Goal: Transaction & Acquisition: Register for event/course

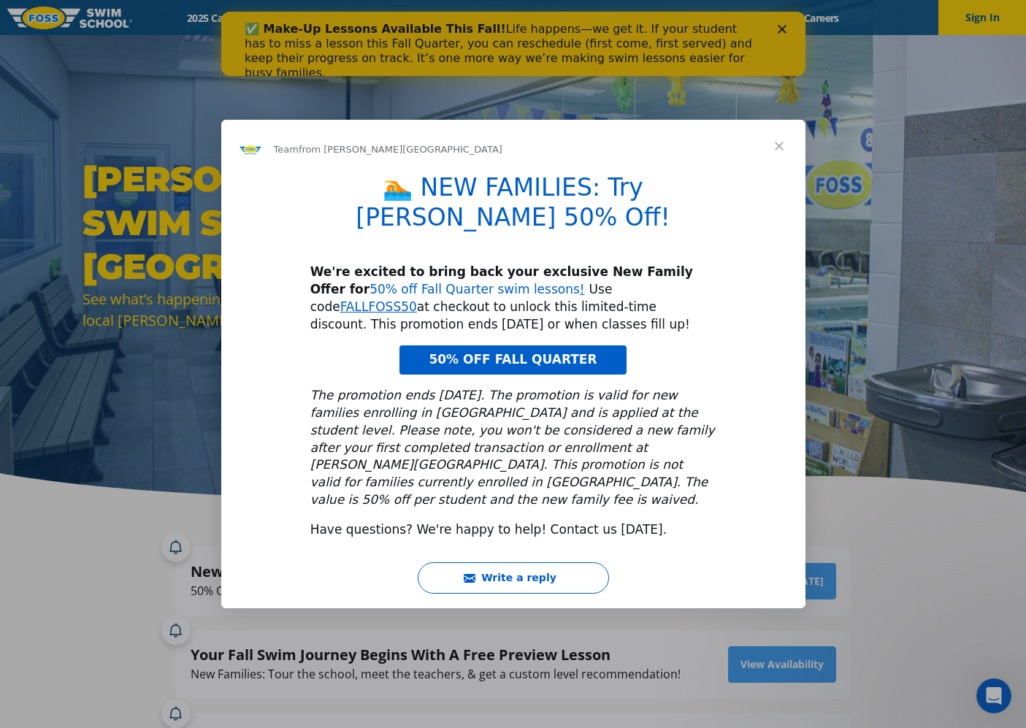
click at [378, 285] on link "50% off Fall Quarter swim lessons" at bounding box center [475, 289] width 210 height 15
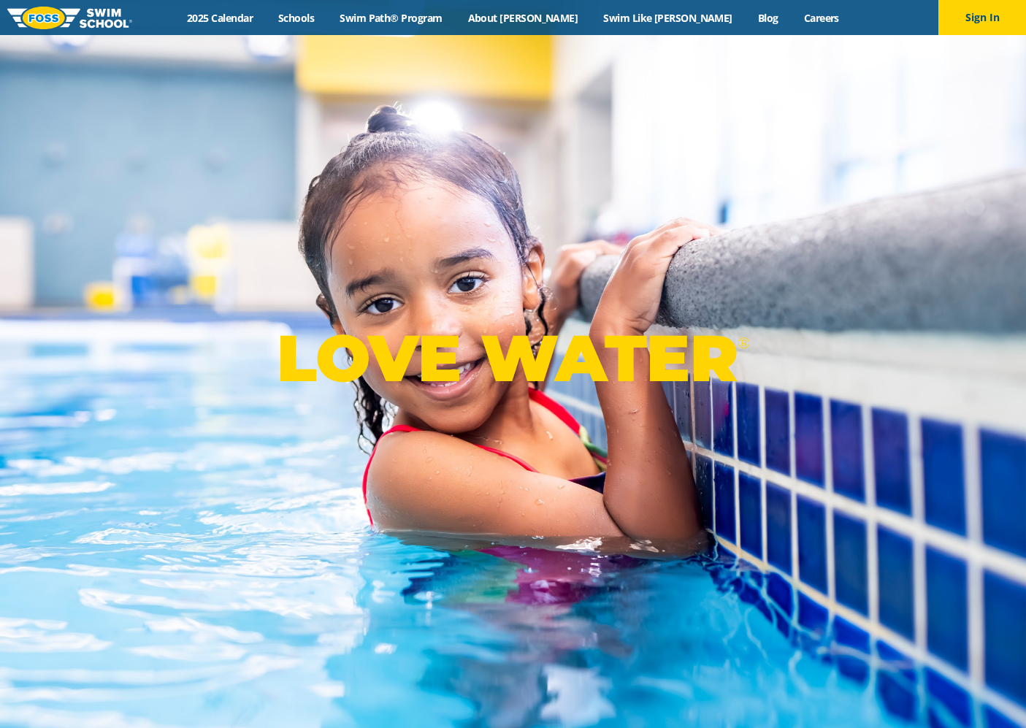
click at [519, 75] on div "LOVE WATER ®" at bounding box center [513, 364] width 1026 height 728
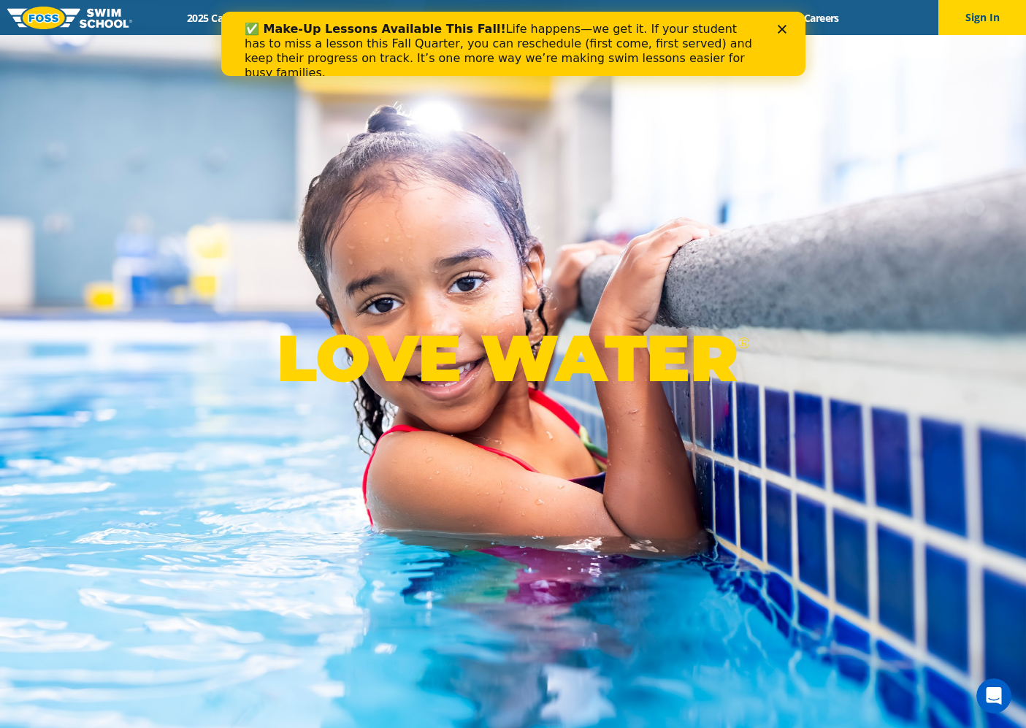
click at [782, 26] on icon "Close" at bounding box center [781, 29] width 9 height 9
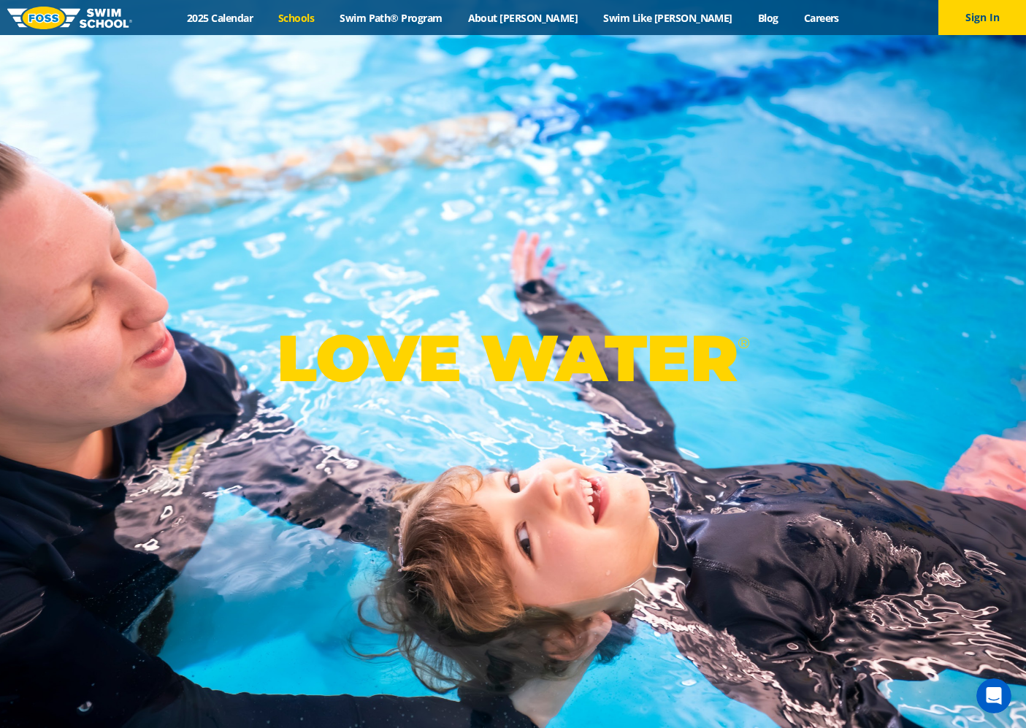
click at [327, 19] on link "Schools" at bounding box center [296, 18] width 61 height 14
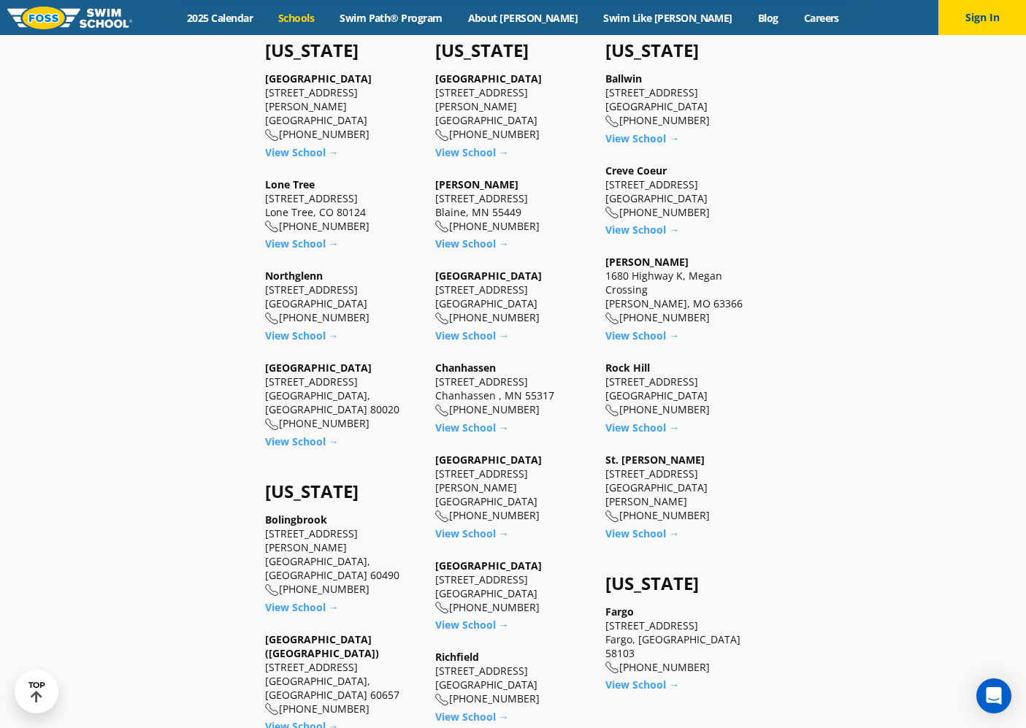
scroll to position [657, 0]
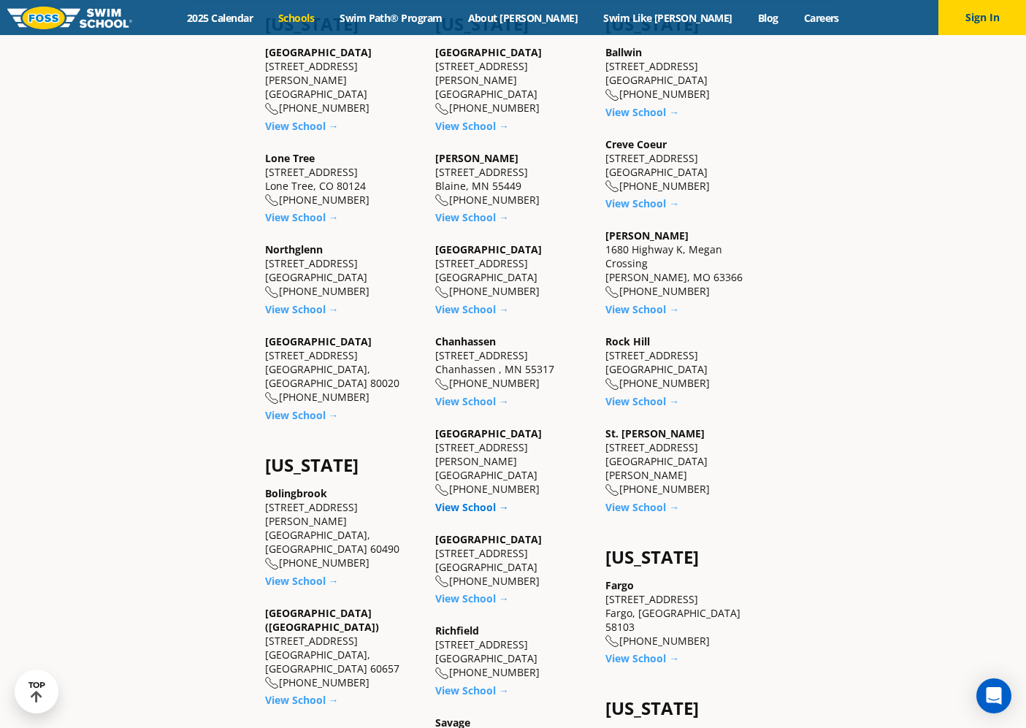
click at [463, 500] on link "View School →" at bounding box center [472, 507] width 74 height 14
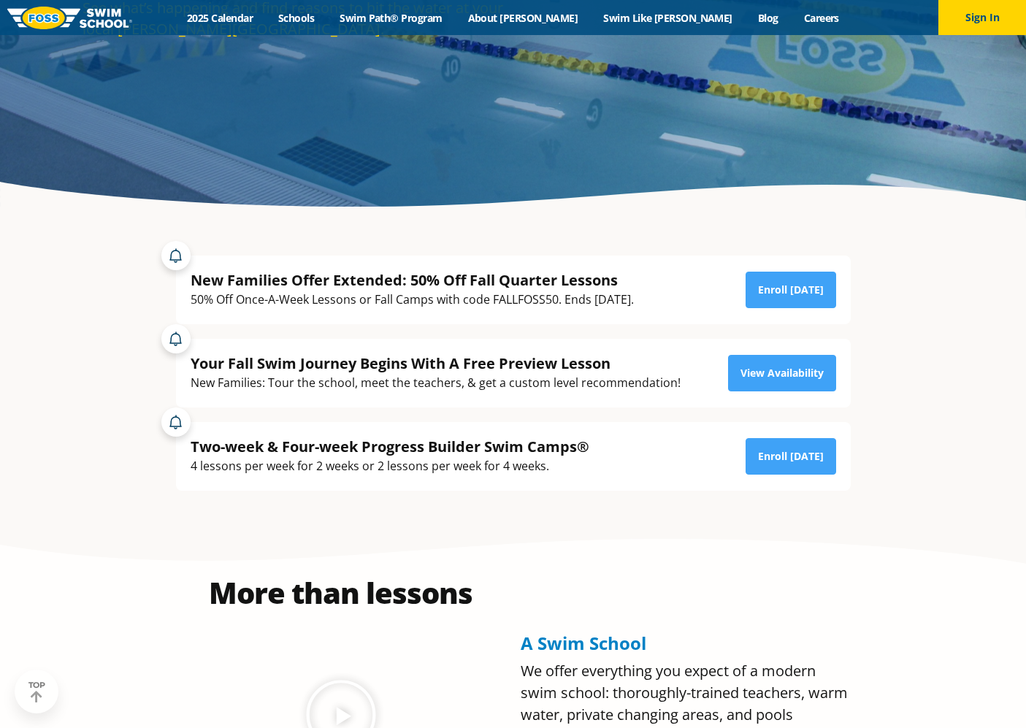
scroll to position [292, 0]
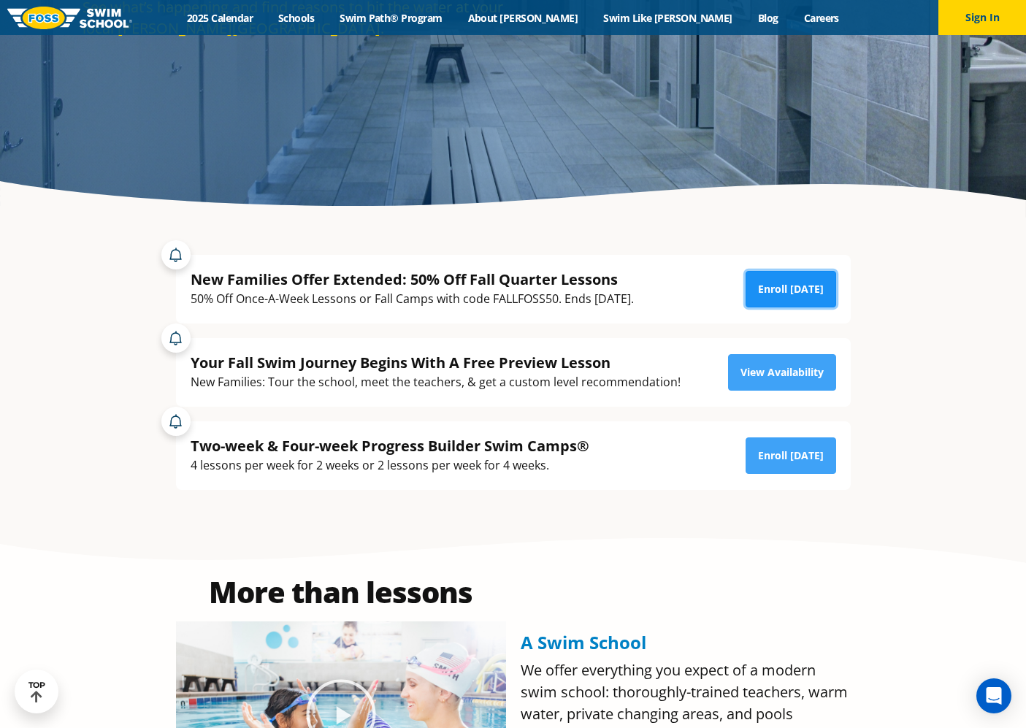
click at [767, 285] on link "Enroll [DATE]" at bounding box center [791, 289] width 91 height 37
